Goal: Transaction & Acquisition: Subscribe to service/newsletter

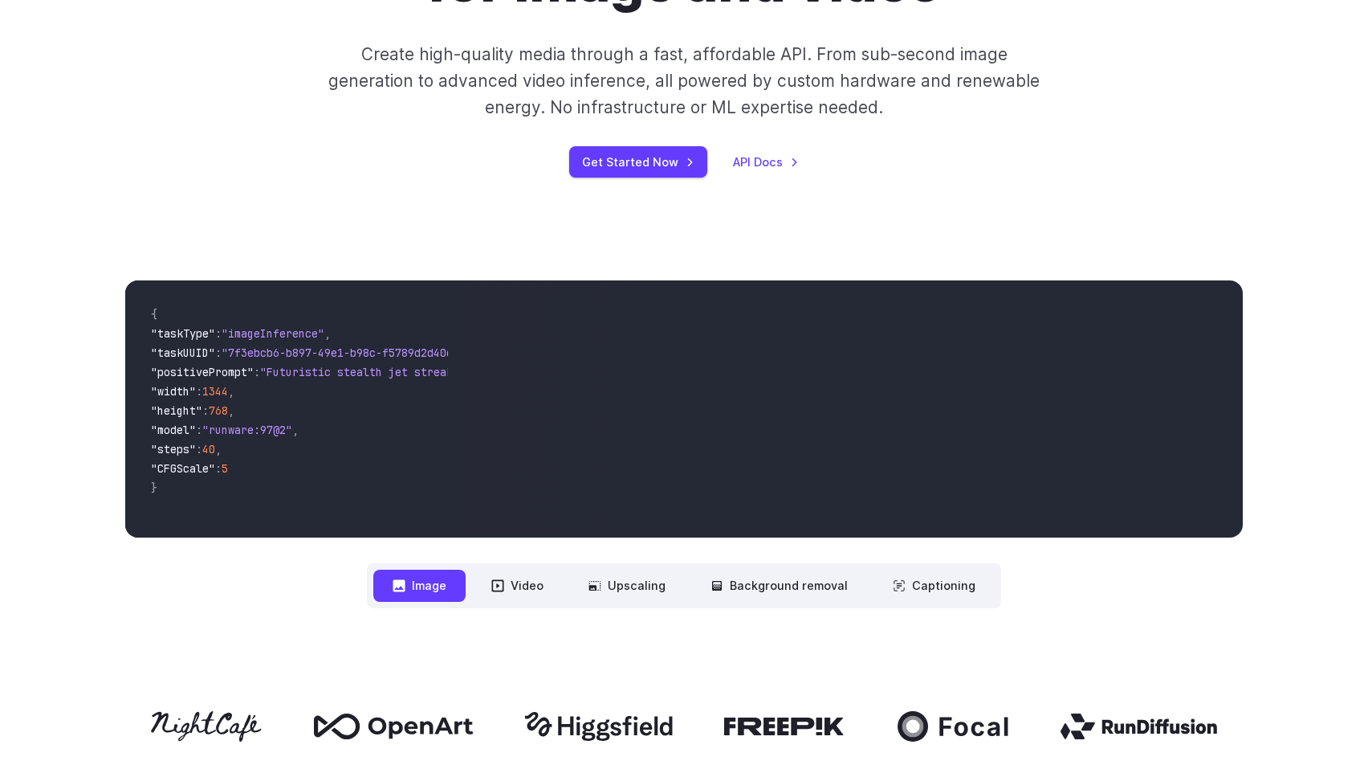
scroll to position [410, 0]
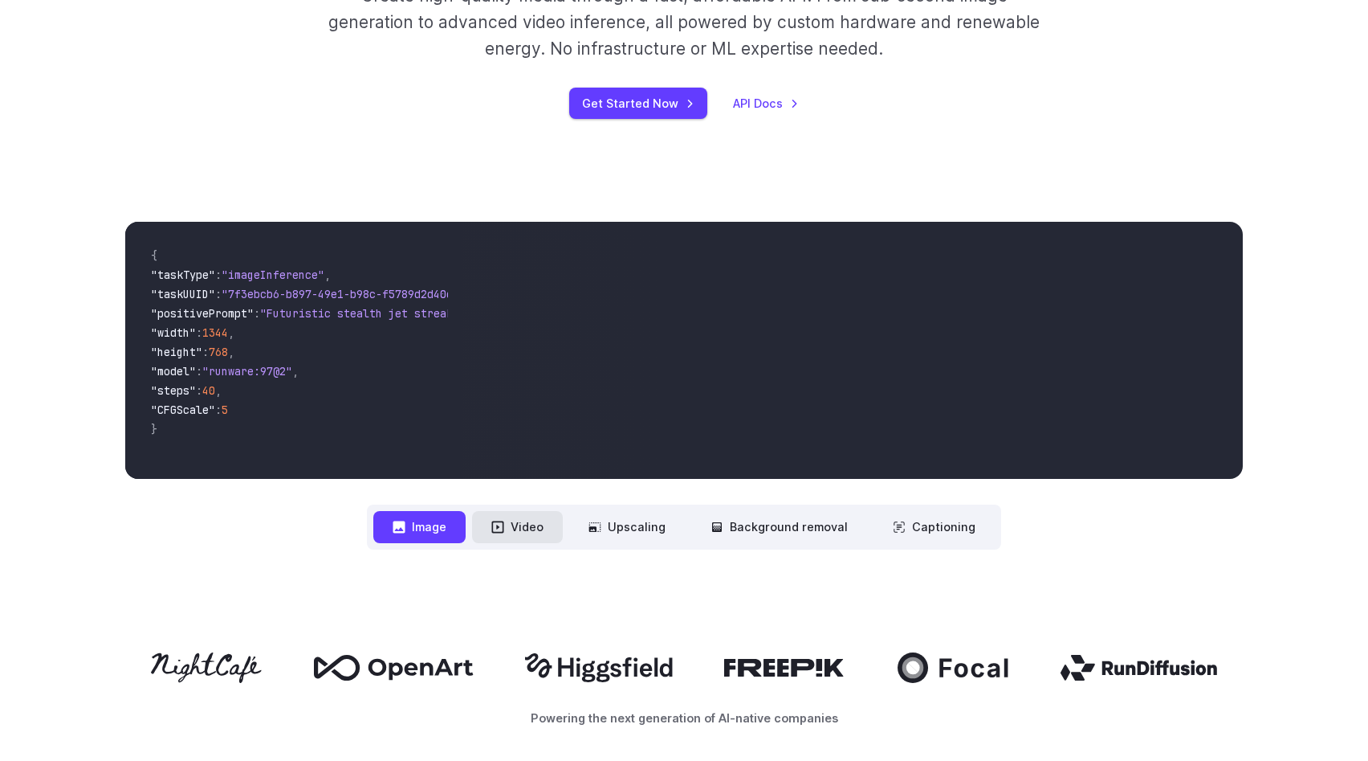
click at [533, 530] on button "Video" at bounding box center [517, 526] width 91 height 31
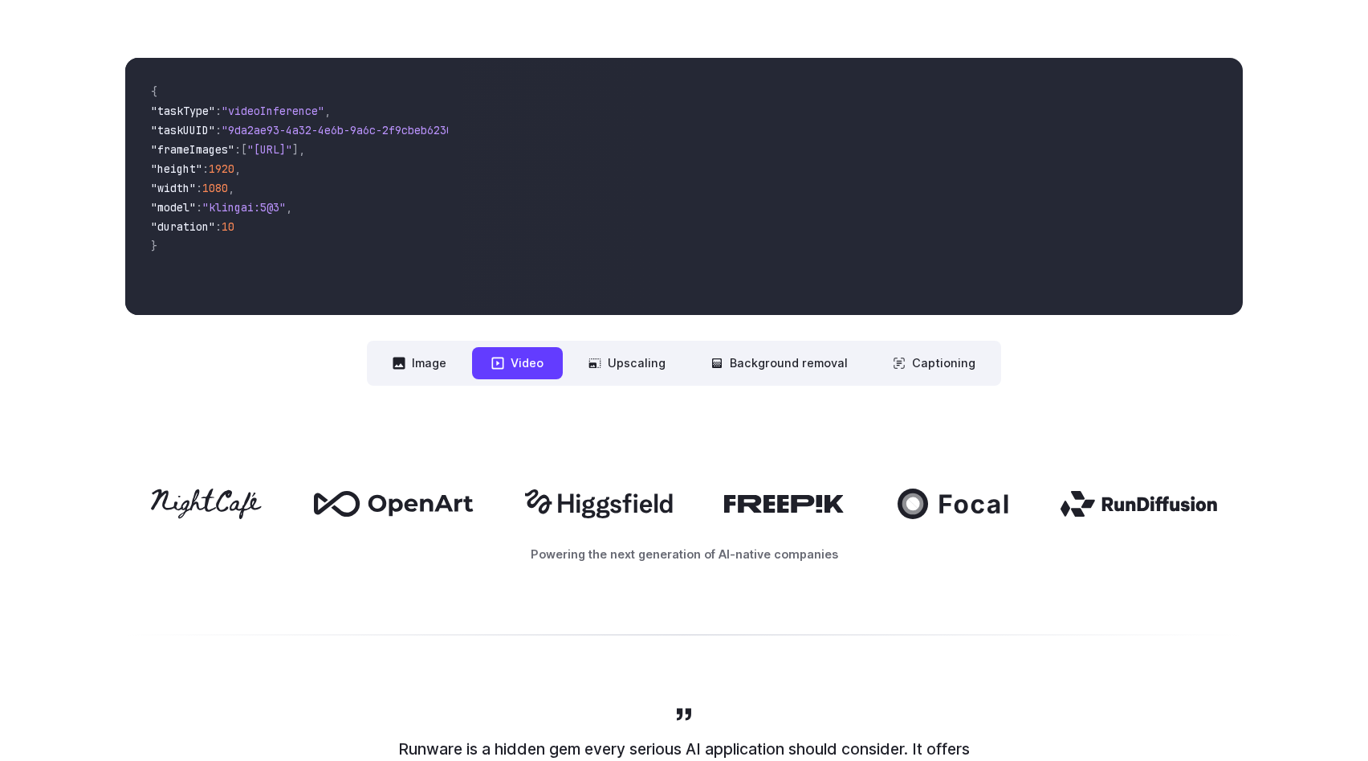
scroll to position [0, 0]
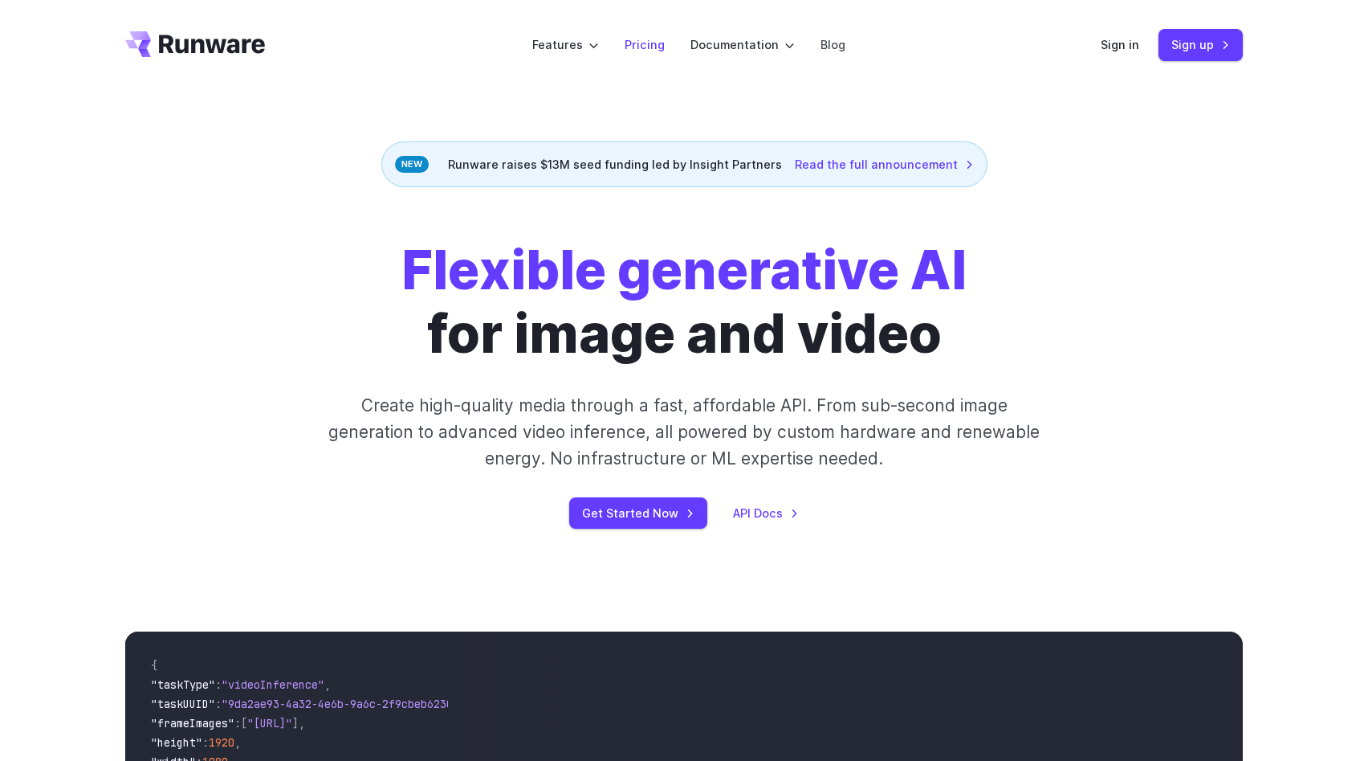
click at [638, 47] on link "Pricing" at bounding box center [645, 44] width 40 height 18
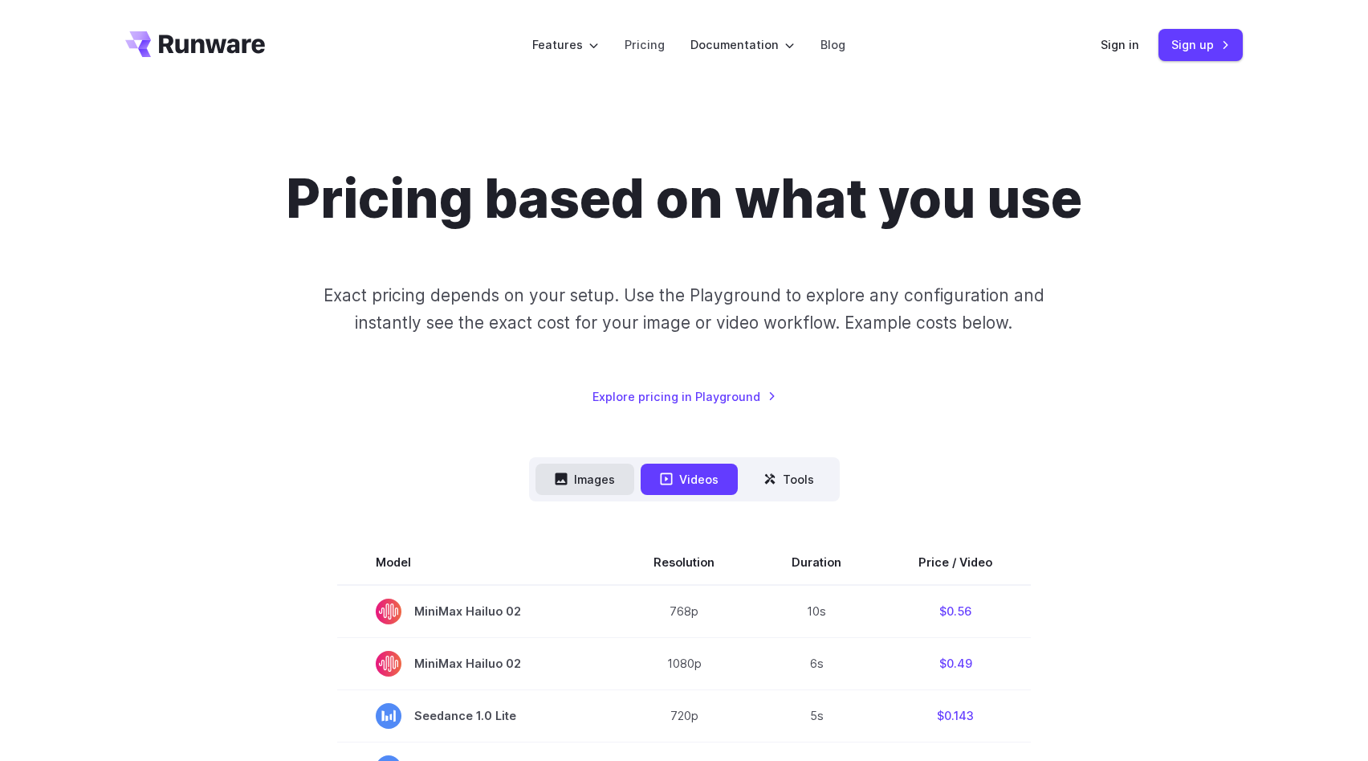
click at [581, 486] on button "Images" at bounding box center [585, 478] width 99 height 31
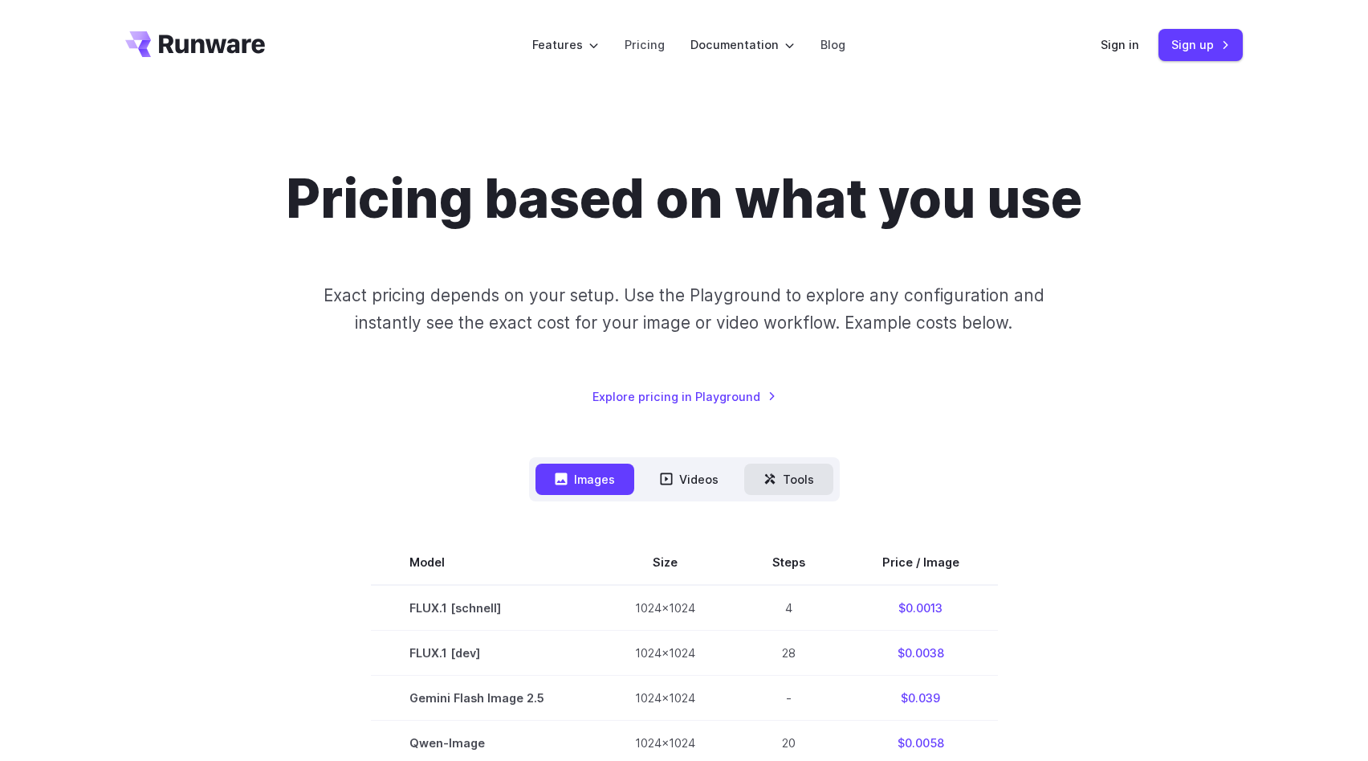
click at [800, 479] on button "Tools" at bounding box center [788, 478] width 89 height 31
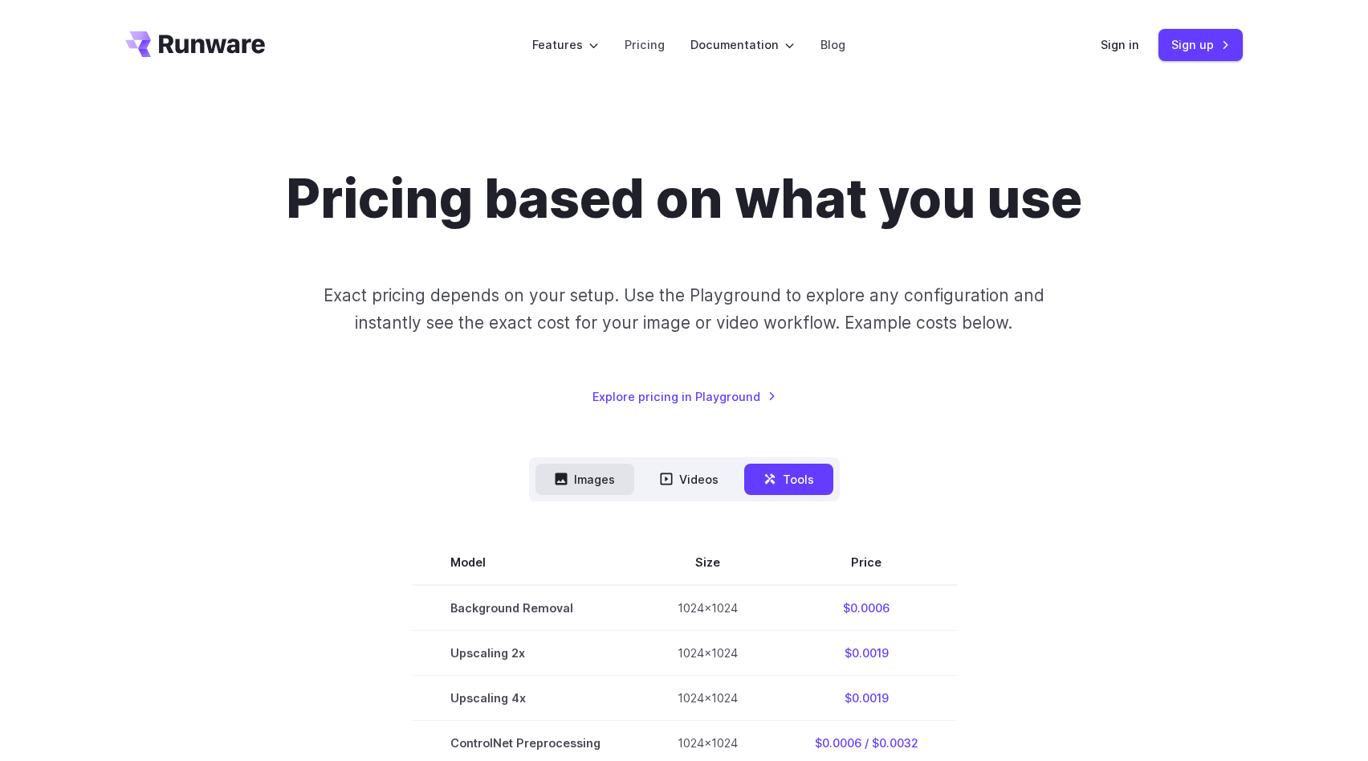
click at [585, 478] on button "Images" at bounding box center [585, 478] width 99 height 31
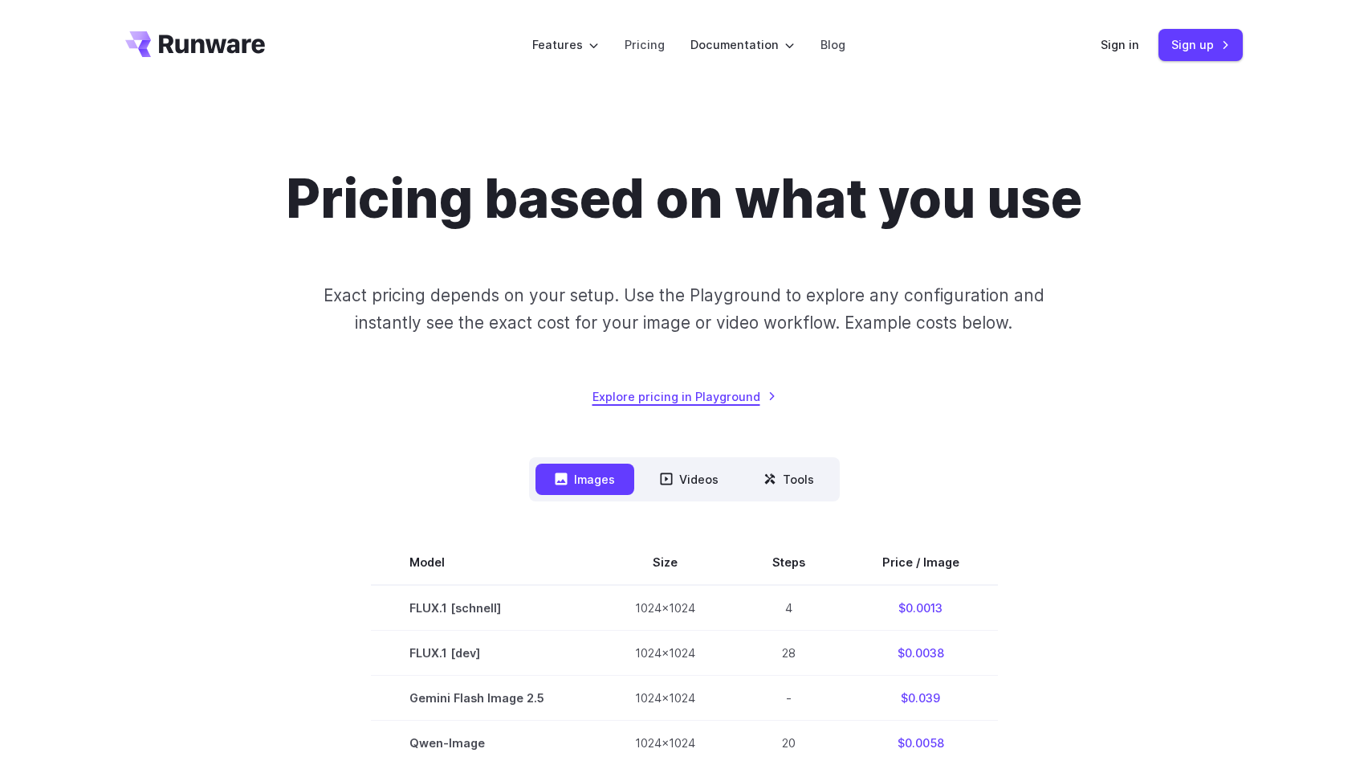
click at [686, 391] on link "Explore pricing in Playground" at bounding box center [685, 396] width 184 height 18
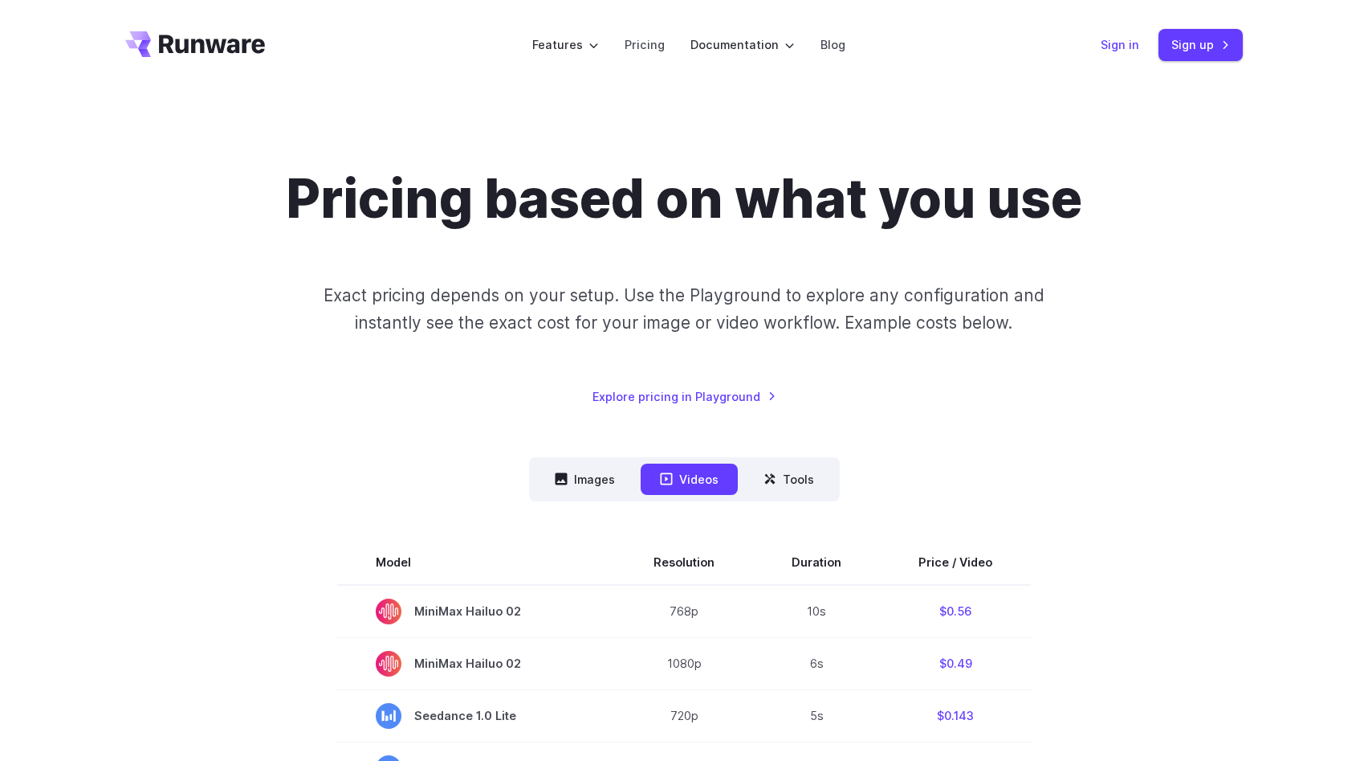
click at [1114, 47] on link "Sign in" at bounding box center [1120, 44] width 39 height 18
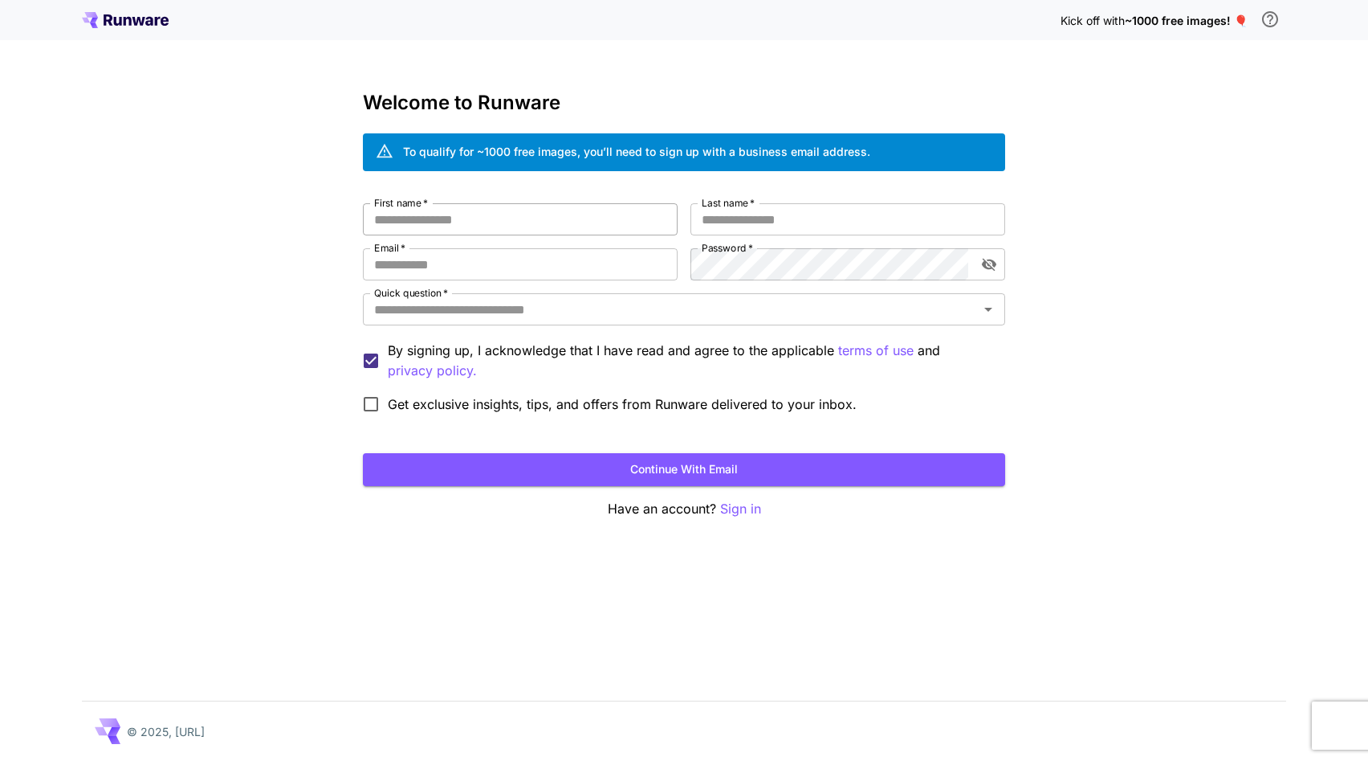
click at [443, 234] on input "First name   *" at bounding box center [520, 219] width 315 height 32
